Goal: Task Accomplishment & Management: Manage account settings

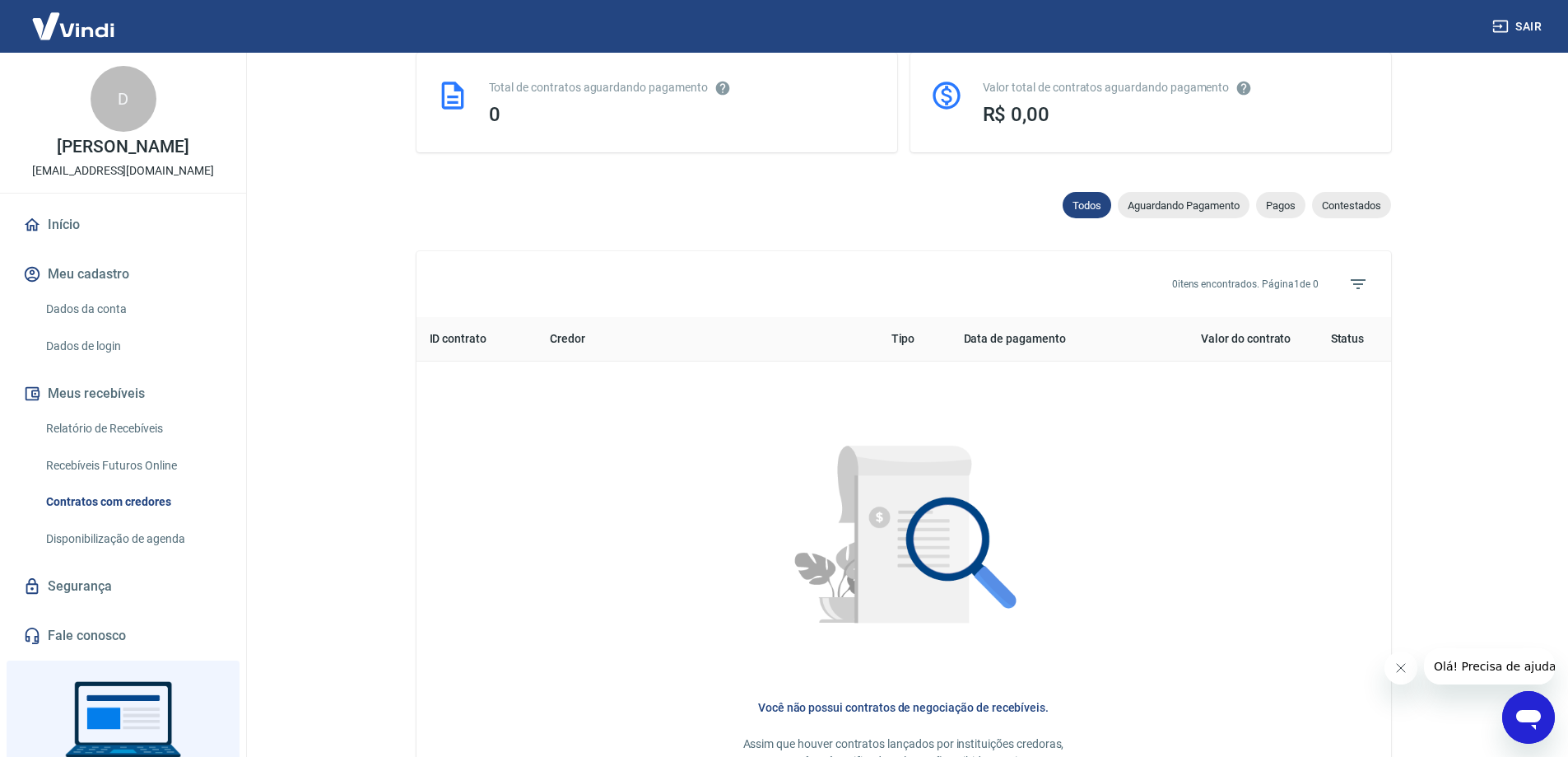
click at [89, 274] on button "Meu cadastro" at bounding box center [123, 275] width 207 height 36
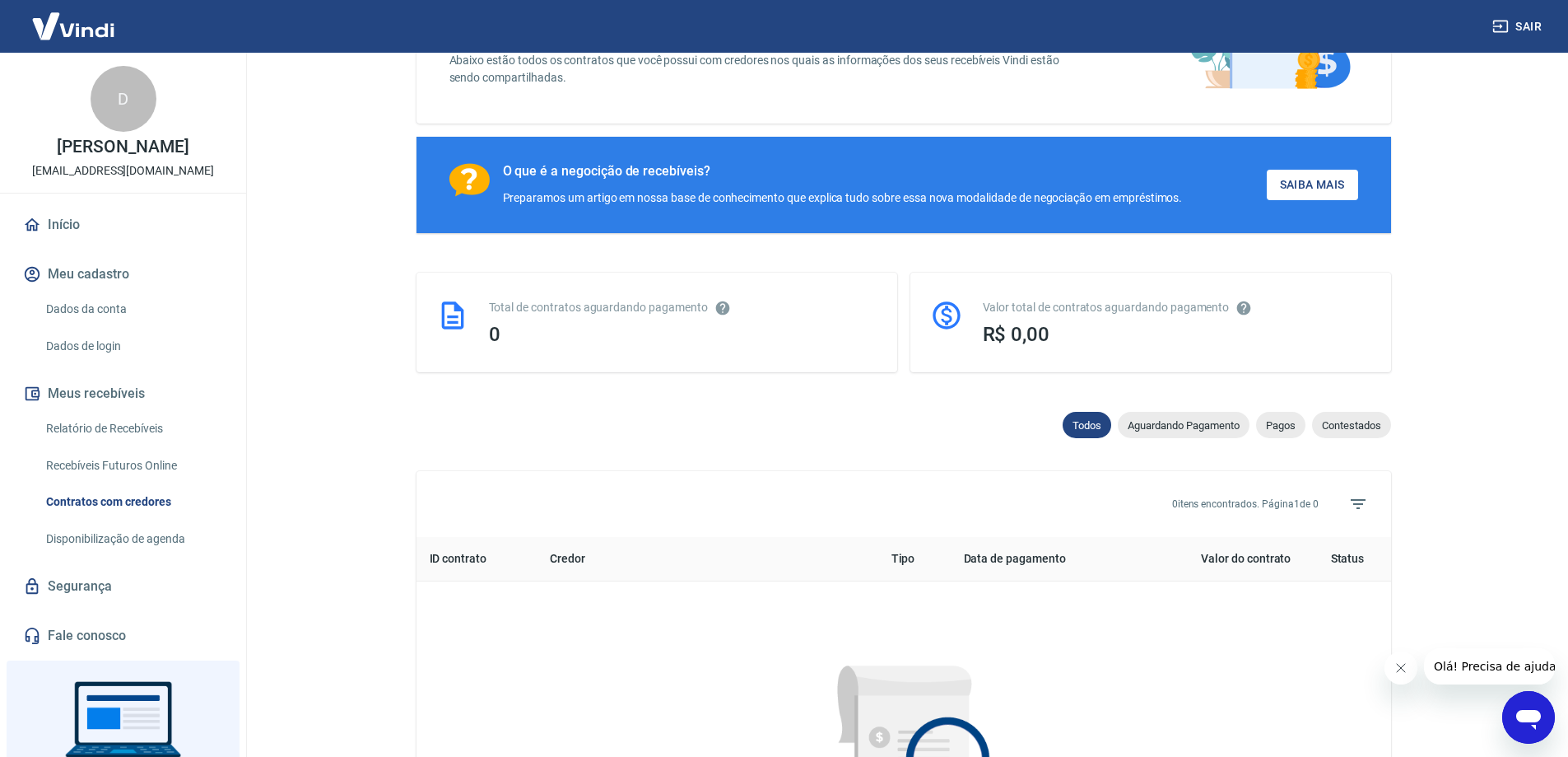
scroll to position [82, 0]
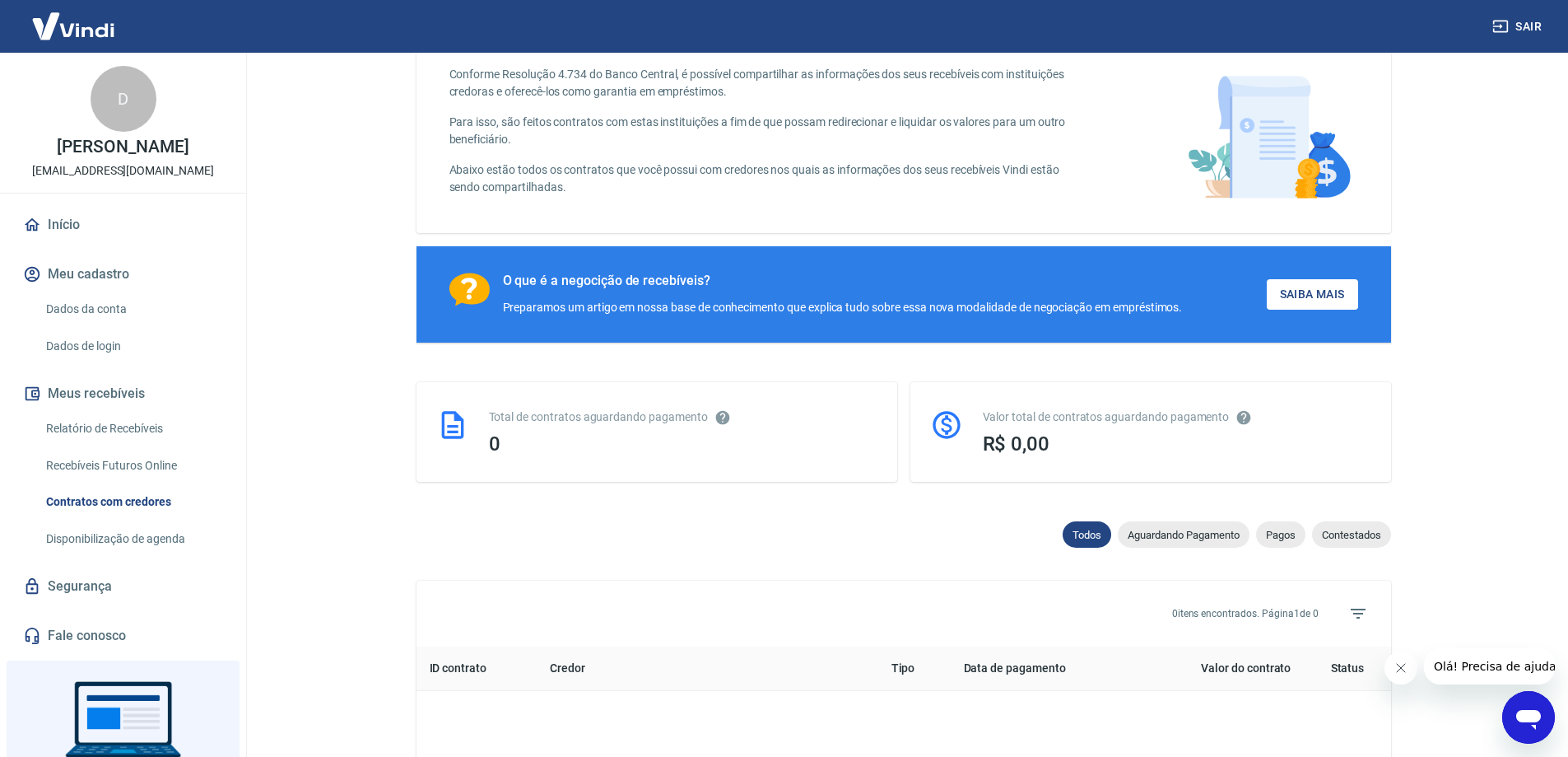
click at [117, 104] on div "D" at bounding box center [123, 99] width 66 height 66
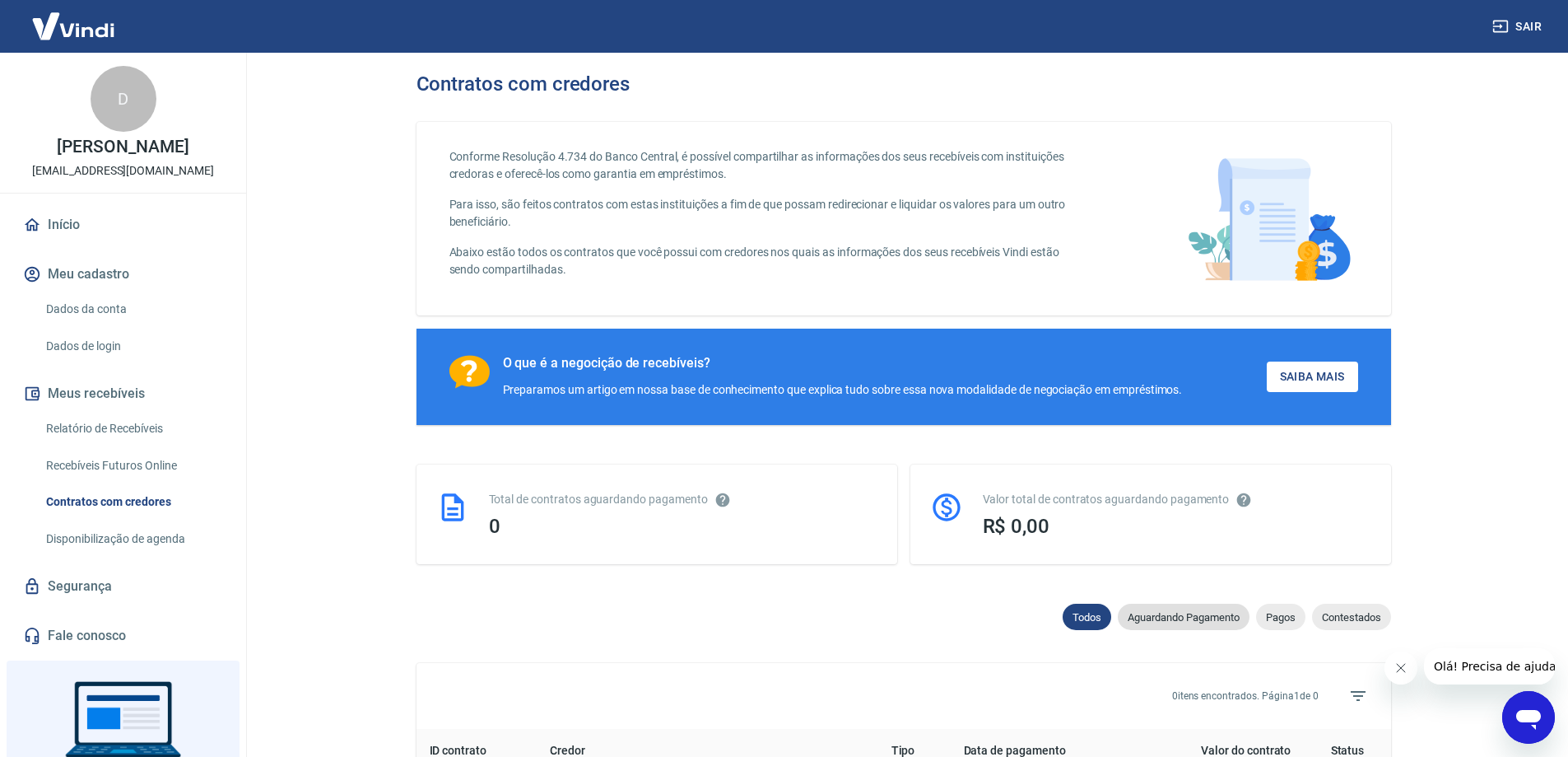
click at [1158, 622] on span "Aguardando Pagamento" at bounding box center [1183, 617] width 131 height 13
select select "waiting_payment"
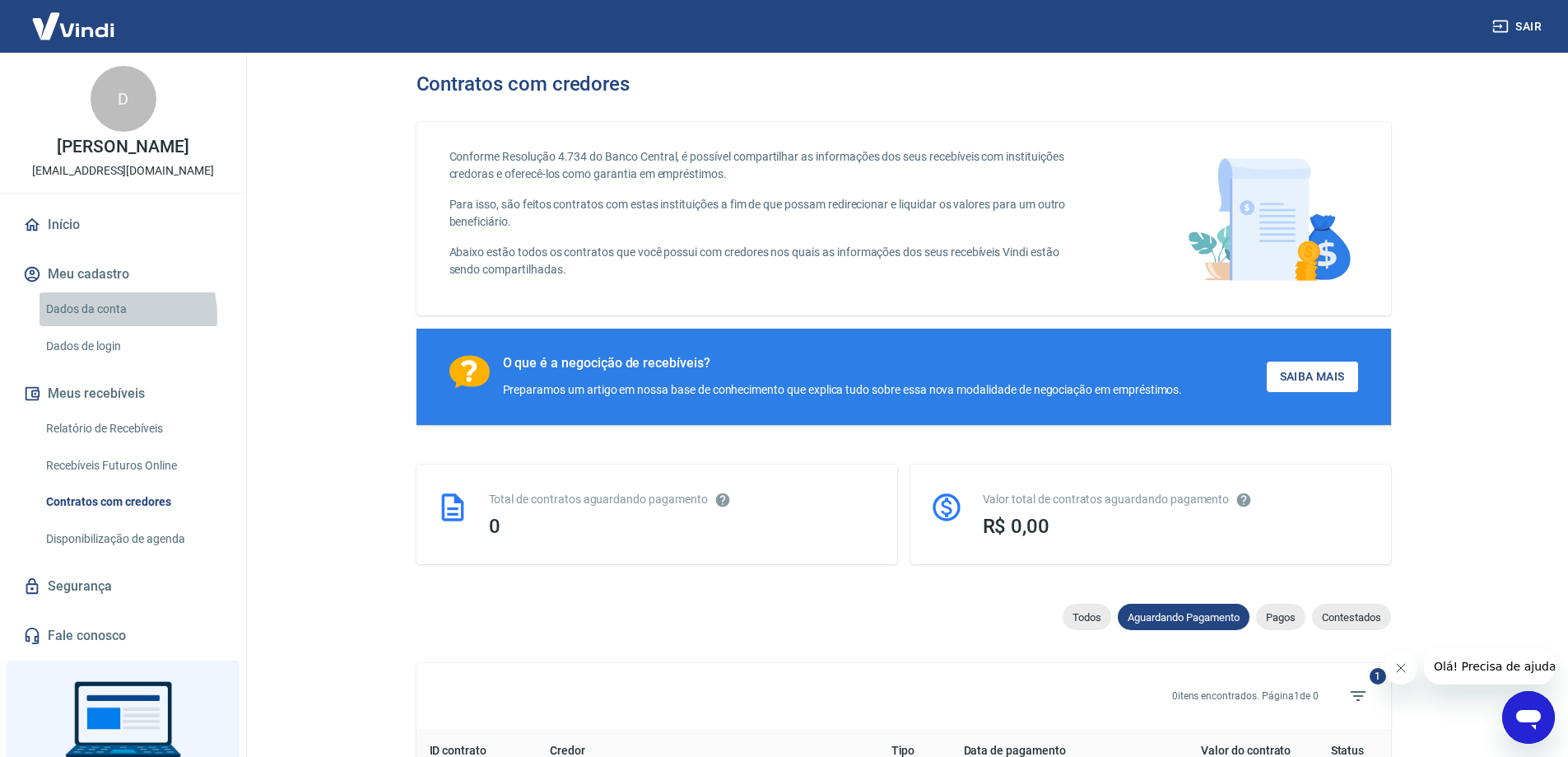
click at [101, 316] on link "Dados da conta" at bounding box center [132, 308] width 187 height 34
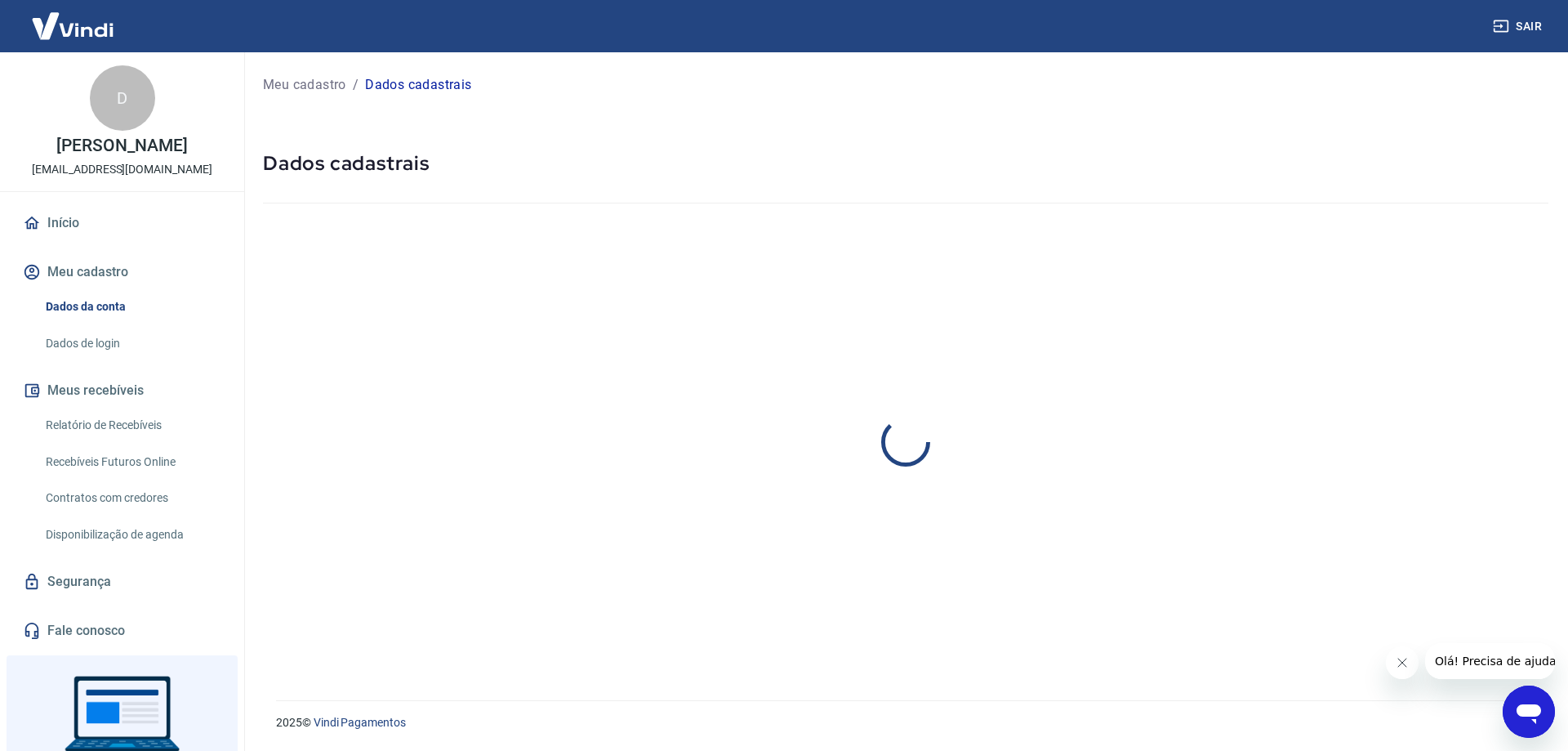
select select "GO"
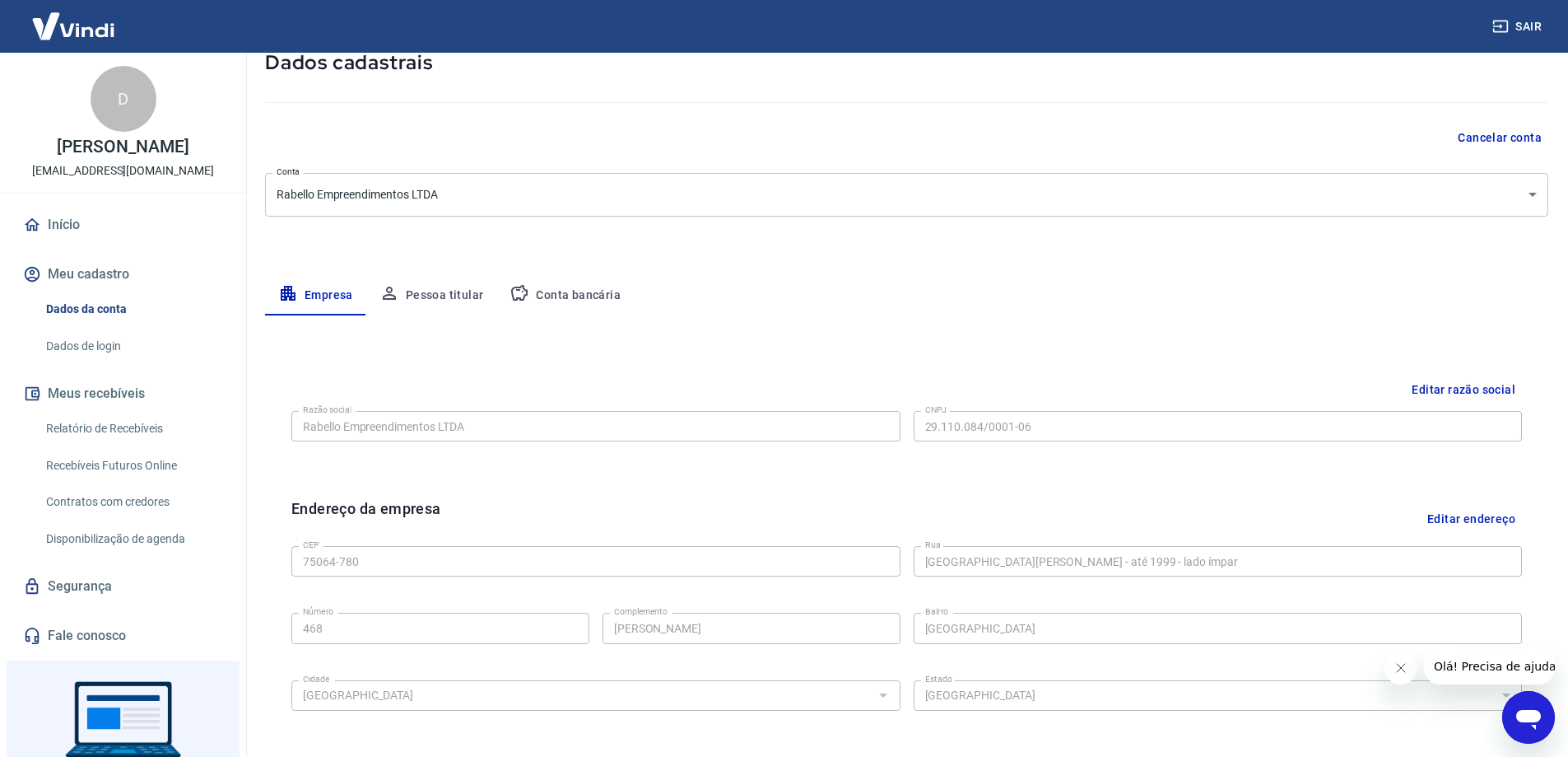
scroll to position [101, 0]
click at [444, 287] on button "Pessoa titular" at bounding box center [432, 296] width 131 height 39
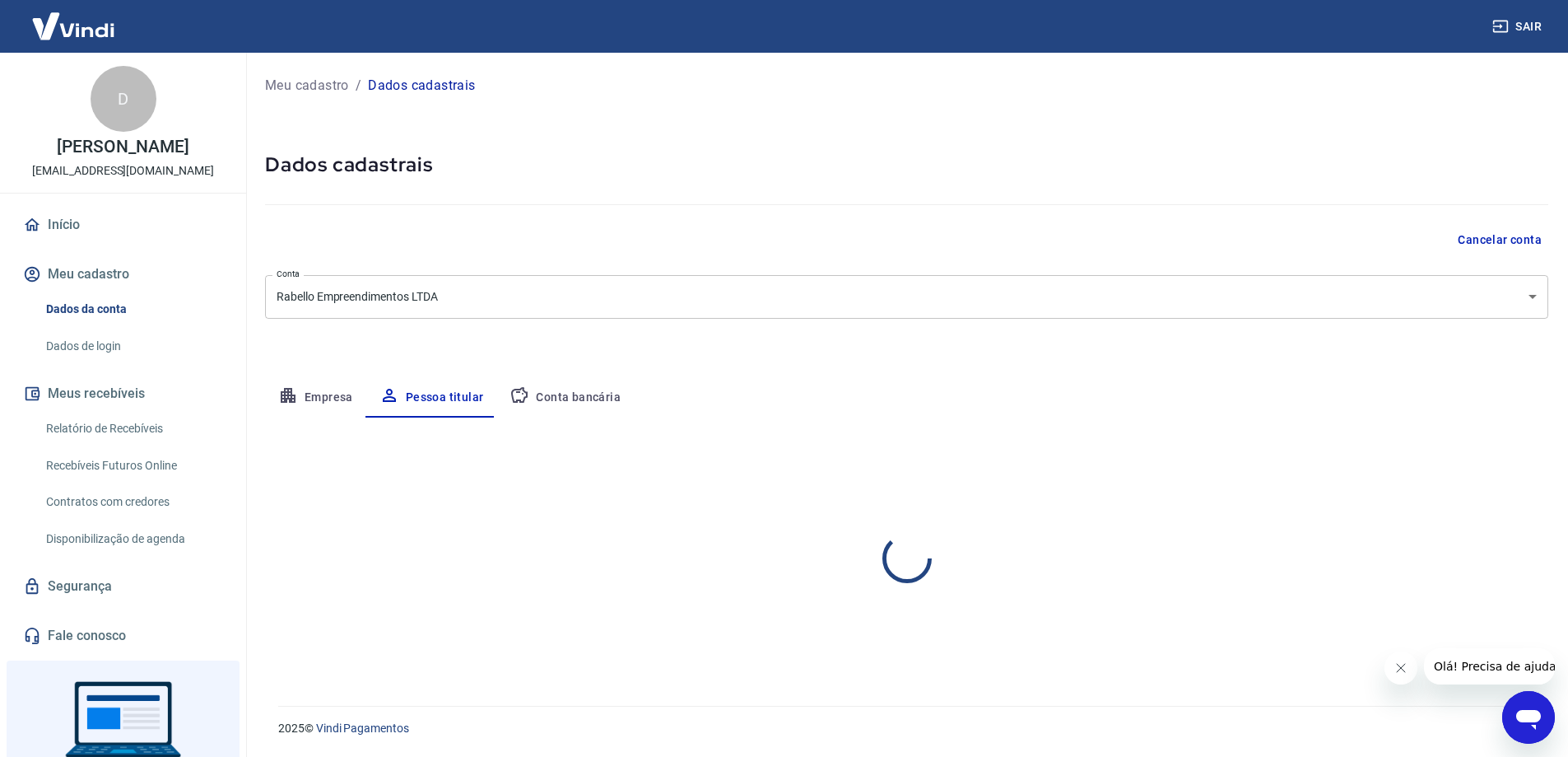
scroll to position [0, 0]
click at [565, 400] on button "Conta bancária" at bounding box center [564, 397] width 138 height 39
select select "1"
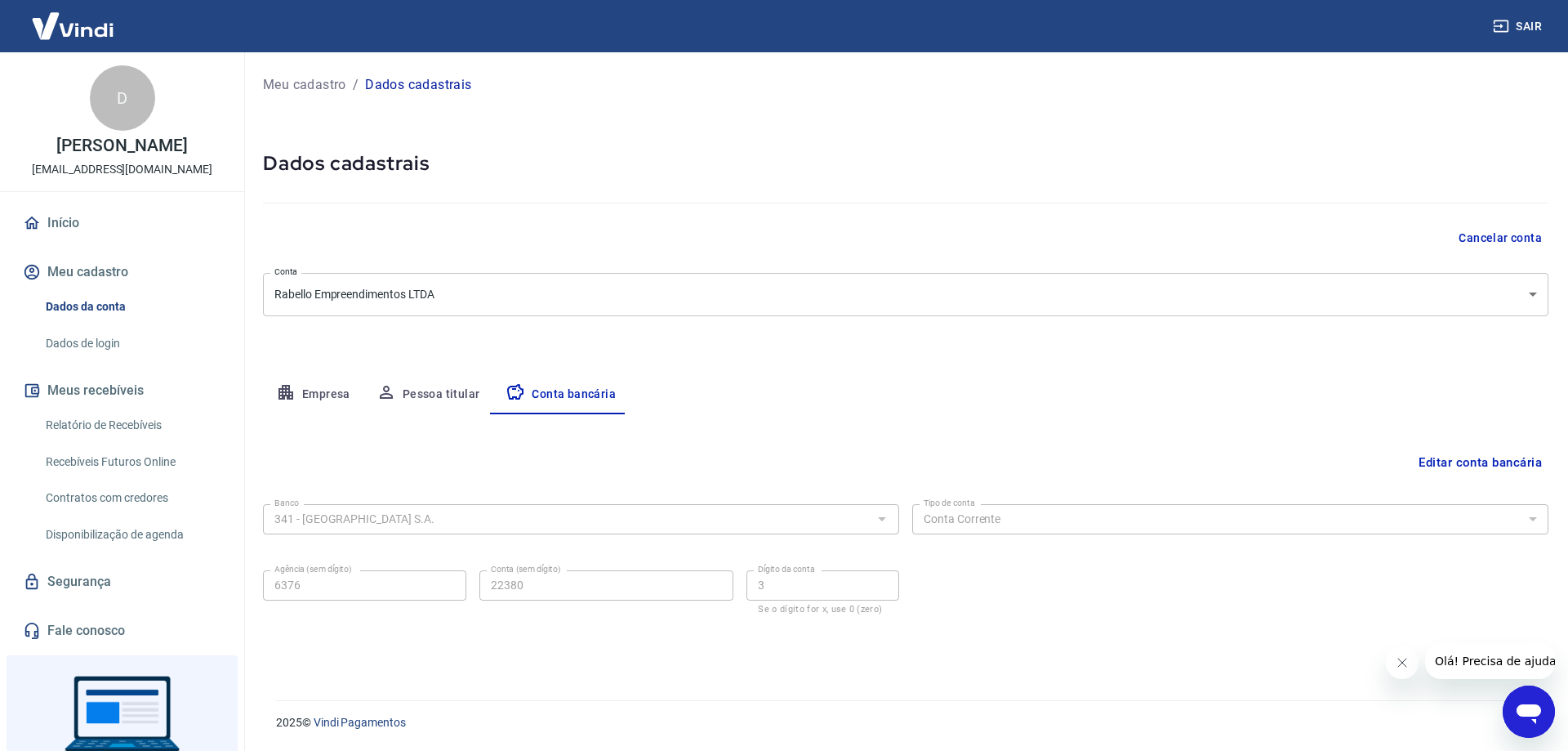
select select "waiting_payment"
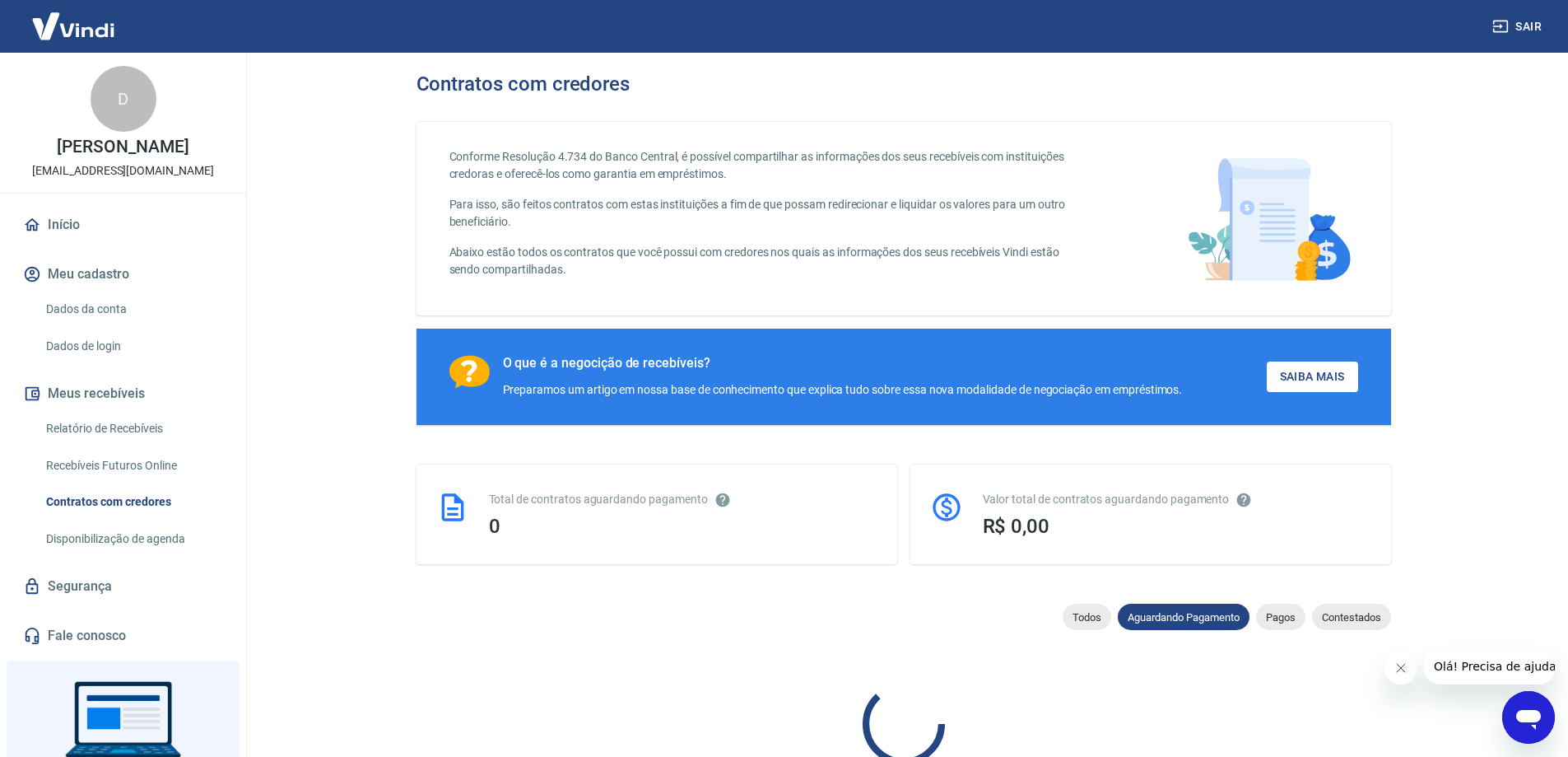
select select
